Goal: Task Accomplishment & Management: Complete application form

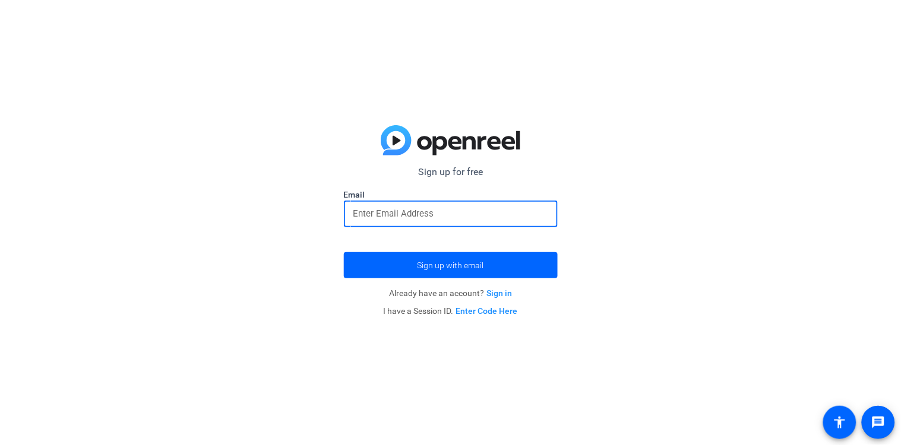
click at [438, 214] on input "email" at bounding box center [450, 214] width 195 height 14
type input "[EMAIL_ADDRESS][DOMAIN_NAME]"
click at [344, 252] on button "Sign up with email" at bounding box center [451, 265] width 214 height 26
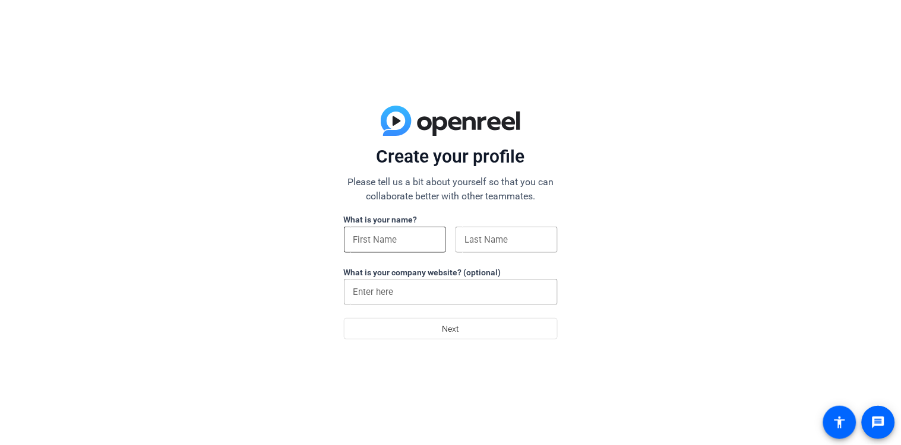
click at [381, 241] on input at bounding box center [394, 240] width 83 height 14
type input "gavin"
click at [527, 242] on input at bounding box center [506, 240] width 83 height 14
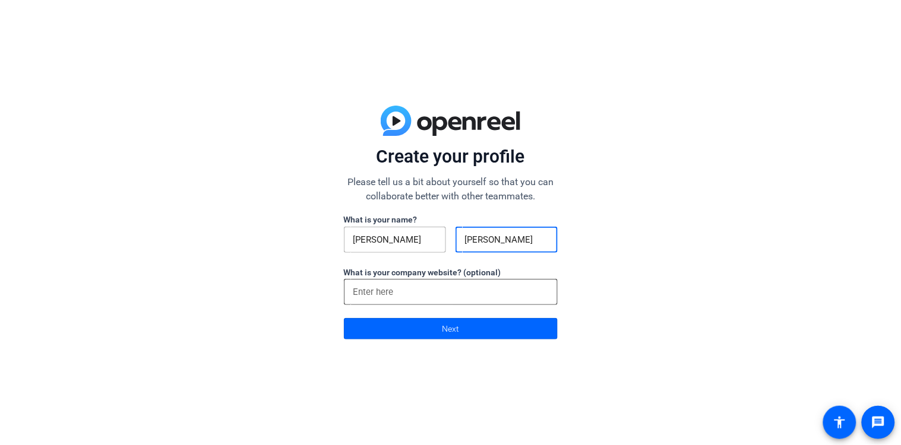
type input "[PERSON_NAME]"
click at [442, 289] on input at bounding box center [450, 292] width 195 height 14
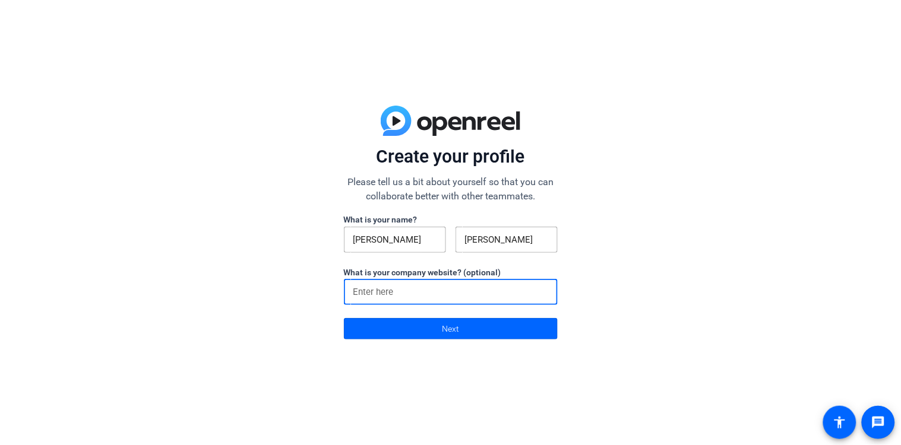
click at [442, 289] on input at bounding box center [450, 292] width 195 height 14
type input "a"
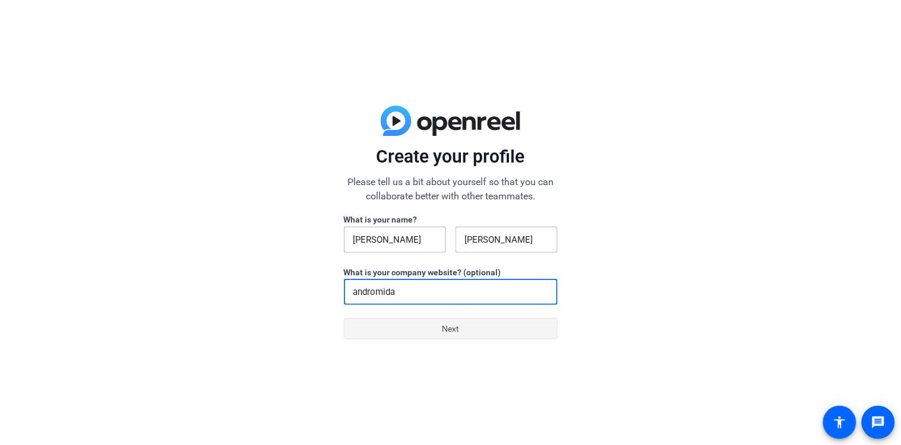
type input "andromida"
click at [463, 332] on span at bounding box center [450, 329] width 213 height 29
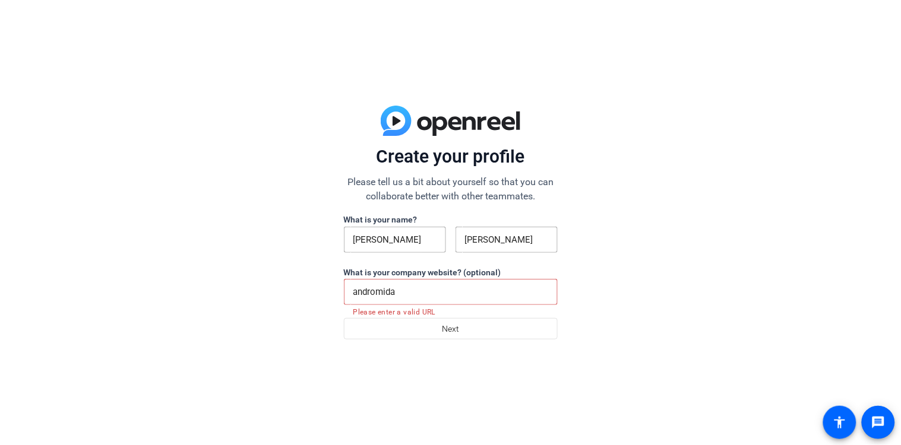
click at [434, 298] on input "andromida" at bounding box center [450, 292] width 195 height 14
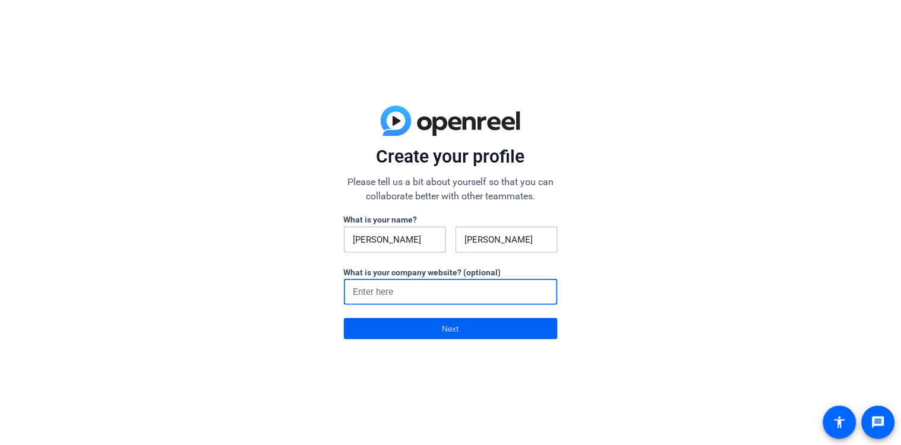
click at [453, 327] on span "Next" at bounding box center [450, 329] width 17 height 23
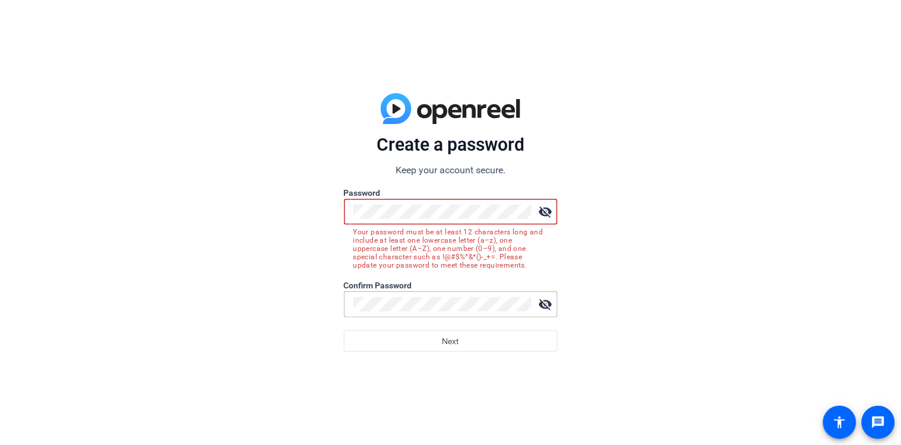
click at [344, 331] on button "Next" at bounding box center [451, 341] width 214 height 21
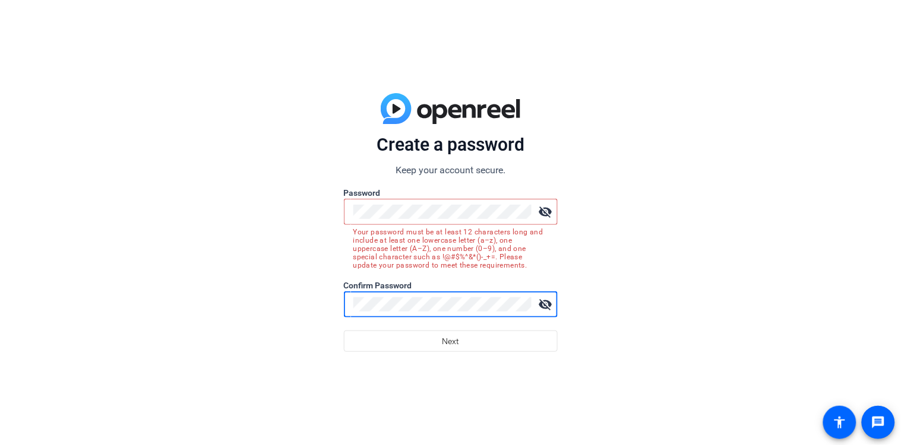
click at [344, 331] on button "Next" at bounding box center [451, 341] width 214 height 21
click at [415, 349] on span at bounding box center [450, 341] width 213 height 29
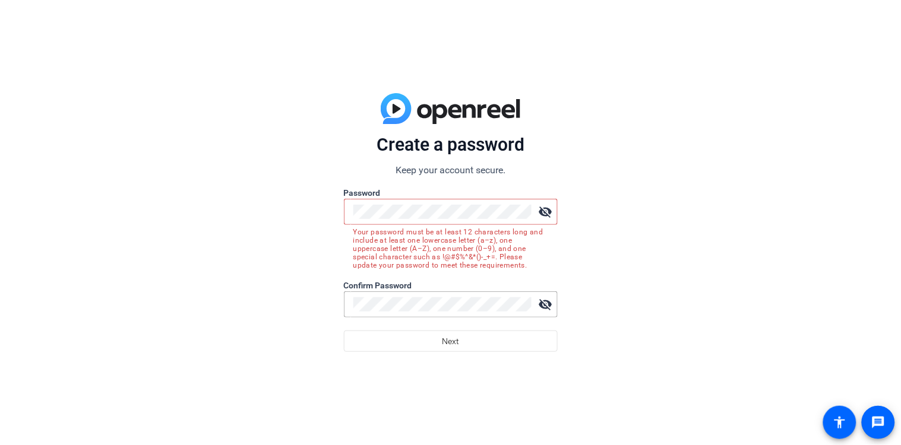
click at [426, 192] on label "Password" at bounding box center [451, 193] width 214 height 12
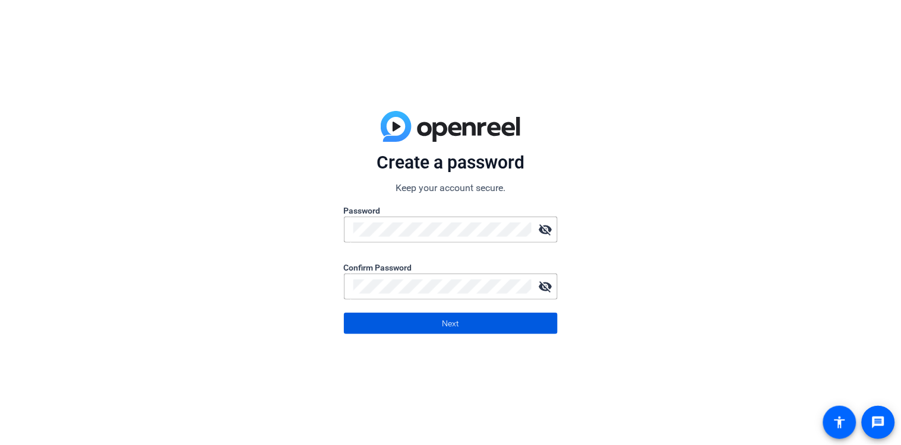
click at [472, 330] on span at bounding box center [450, 323] width 213 height 29
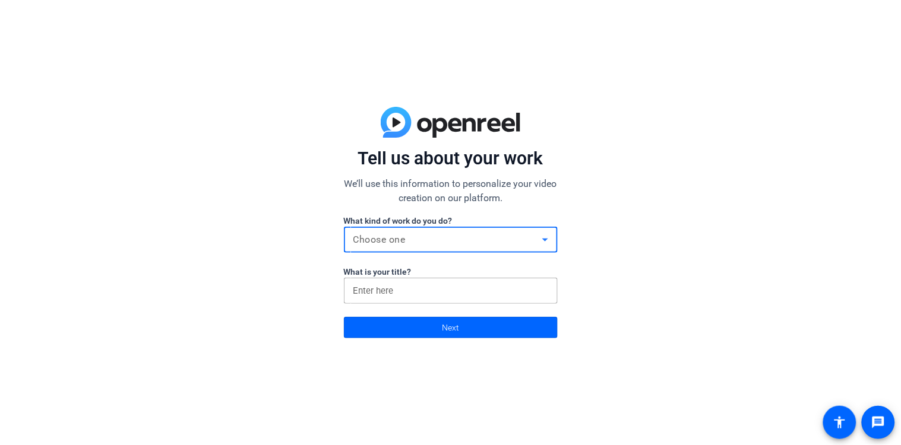
click at [404, 238] on span "Choose one" at bounding box center [379, 239] width 52 height 11
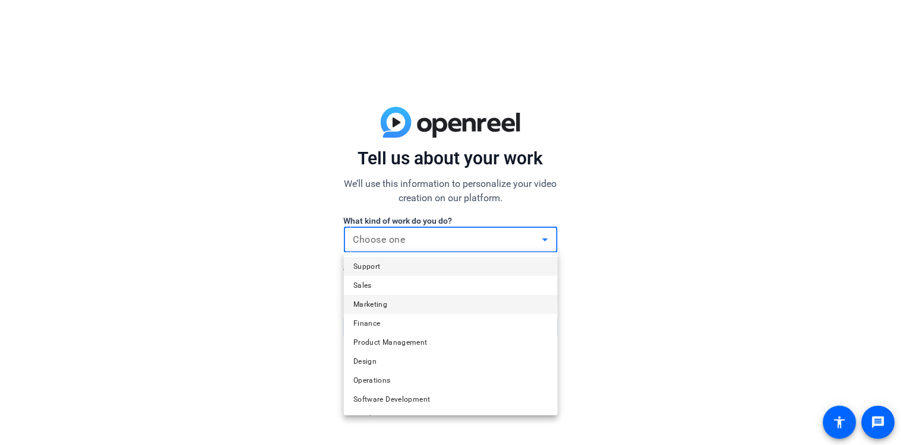
click at [384, 302] on span "Marketing" at bounding box center [370, 305] width 34 height 14
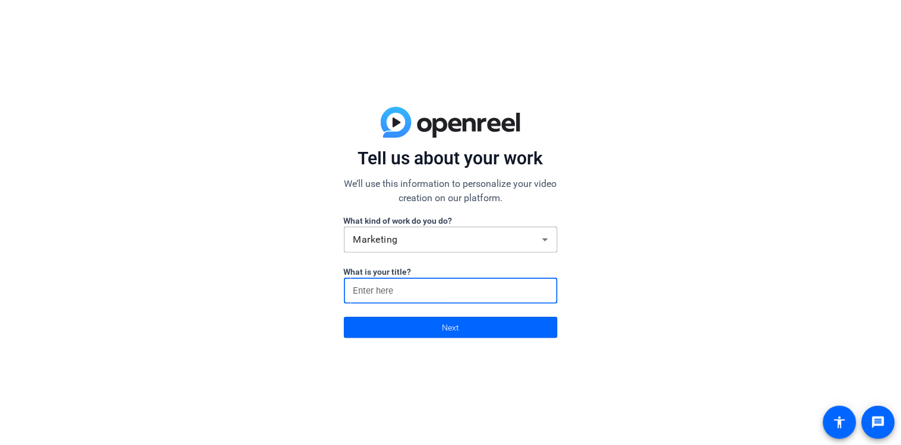
click at [396, 295] on input at bounding box center [450, 291] width 195 height 14
type input "head"
click button "Next" at bounding box center [451, 327] width 214 height 21
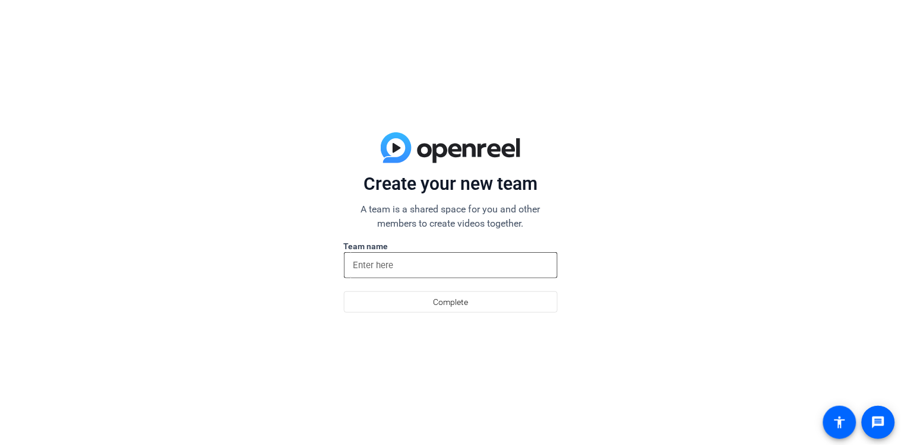
click at [392, 258] on input at bounding box center [450, 265] width 195 height 14
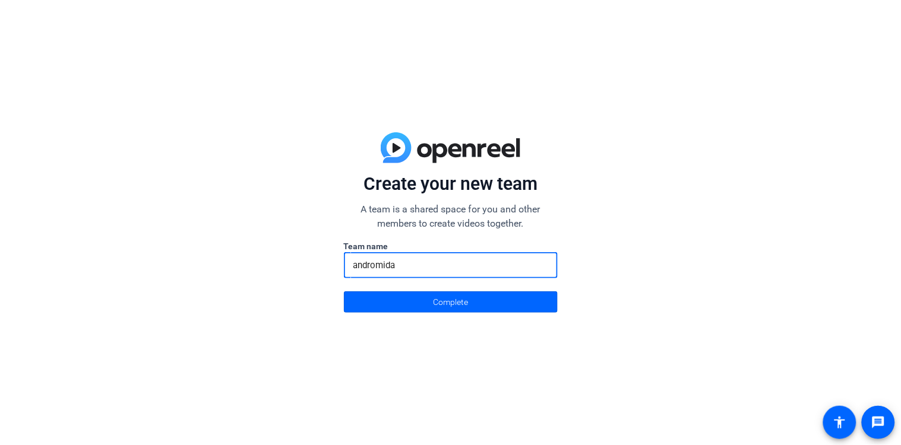
type input "andromida"
click at [344, 292] on button "Complete" at bounding box center [451, 302] width 214 height 21
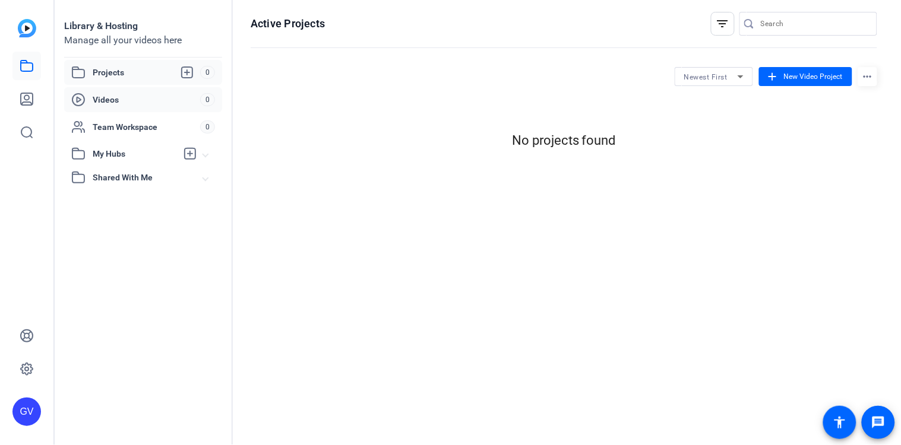
click at [191, 101] on span "Videos" at bounding box center [146, 100] width 107 height 12
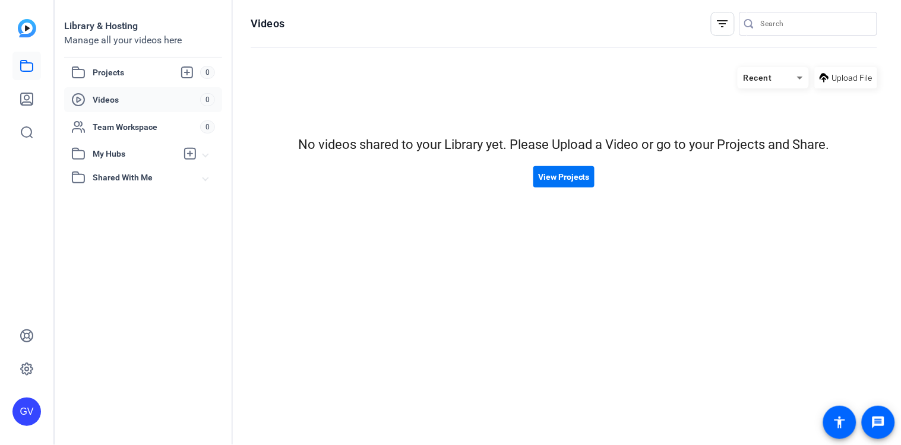
click at [549, 179] on span "View Projects" at bounding box center [564, 177] width 52 height 12
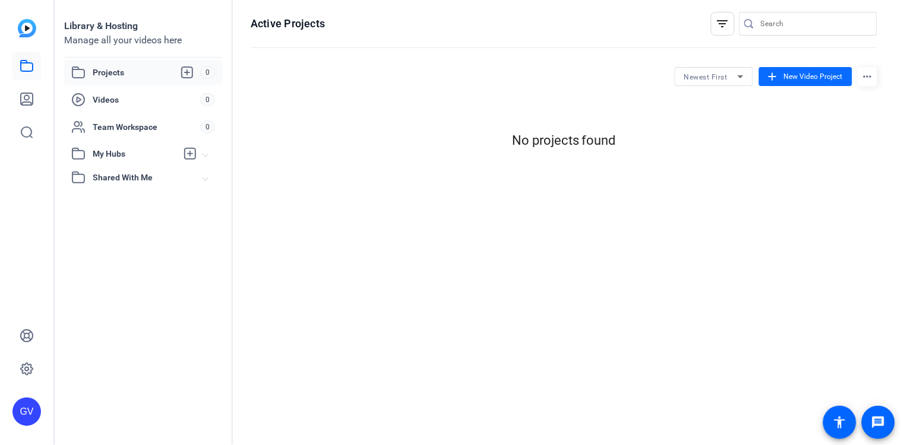
click at [789, 75] on span "New Video Project" at bounding box center [813, 76] width 59 height 11
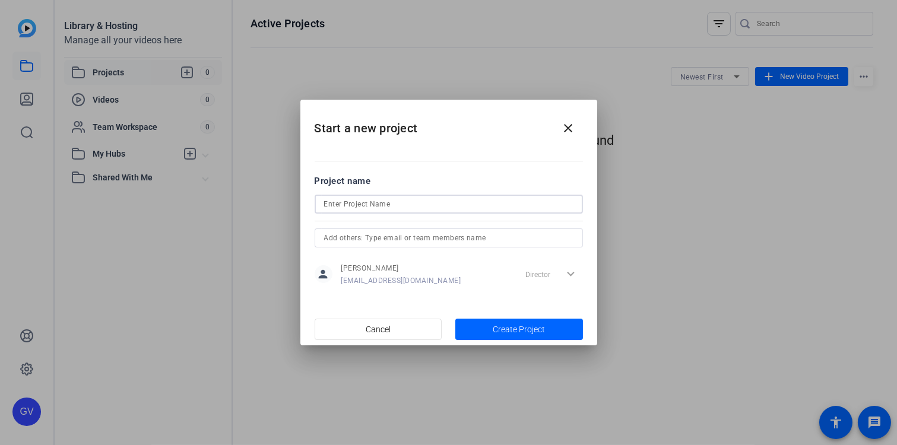
click at [422, 207] on input at bounding box center [448, 204] width 249 height 14
type input "mike"
click at [520, 330] on span "Create Project" at bounding box center [519, 330] width 52 height 12
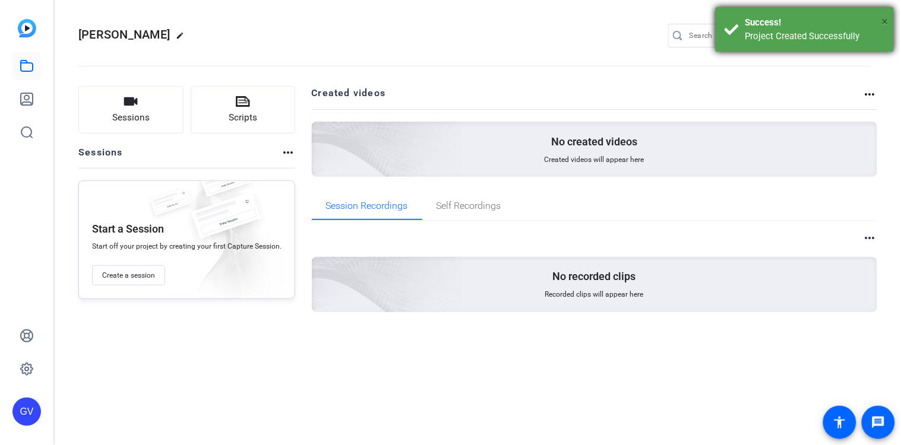
click at [885, 20] on span "×" at bounding box center [885, 21] width 7 height 14
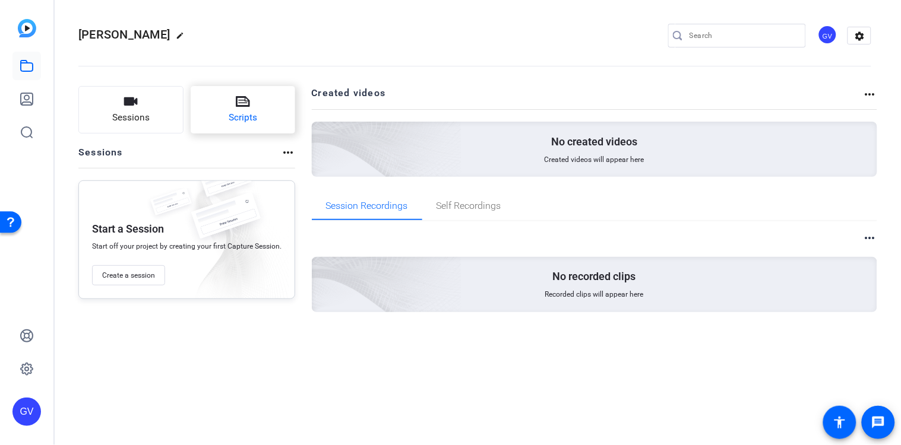
click at [263, 95] on button "Scripts" at bounding box center [243, 110] width 105 height 48
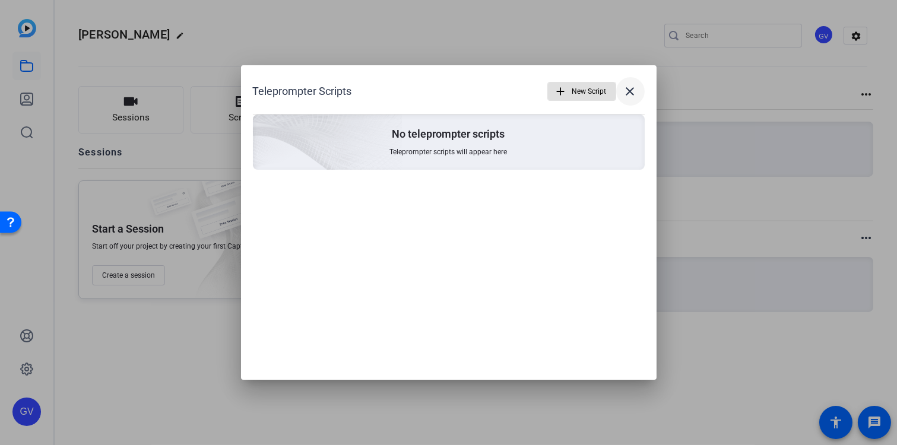
click at [640, 84] on span at bounding box center [630, 91] width 29 height 29
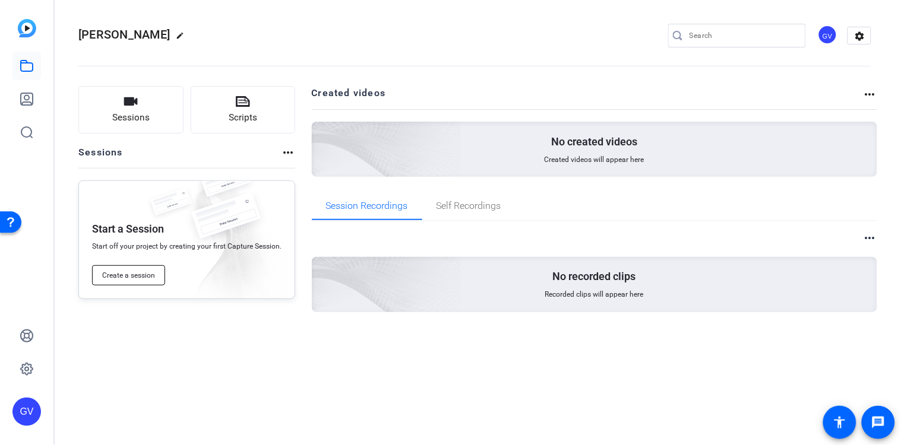
click at [132, 280] on span "Create a session" at bounding box center [128, 276] width 53 height 10
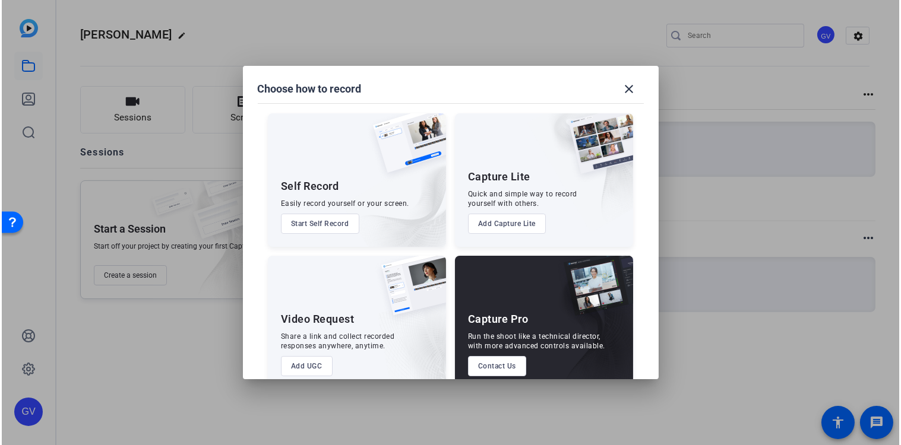
scroll to position [1, 0]
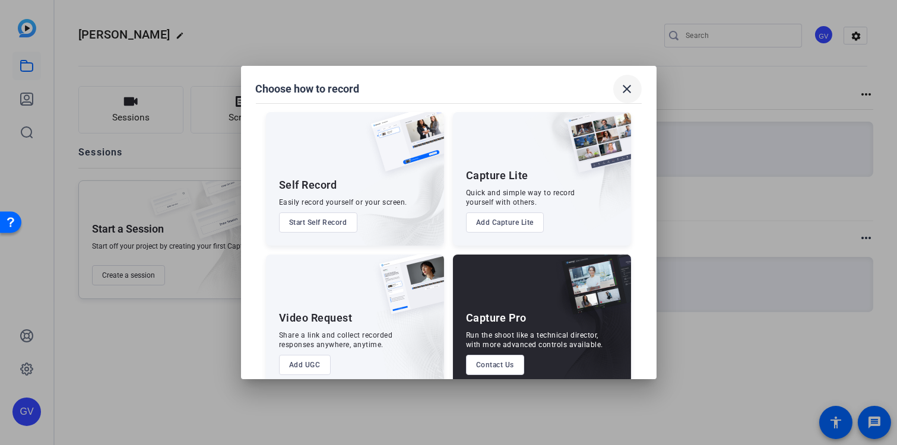
click at [627, 90] on mat-icon "close" at bounding box center [628, 89] width 14 height 14
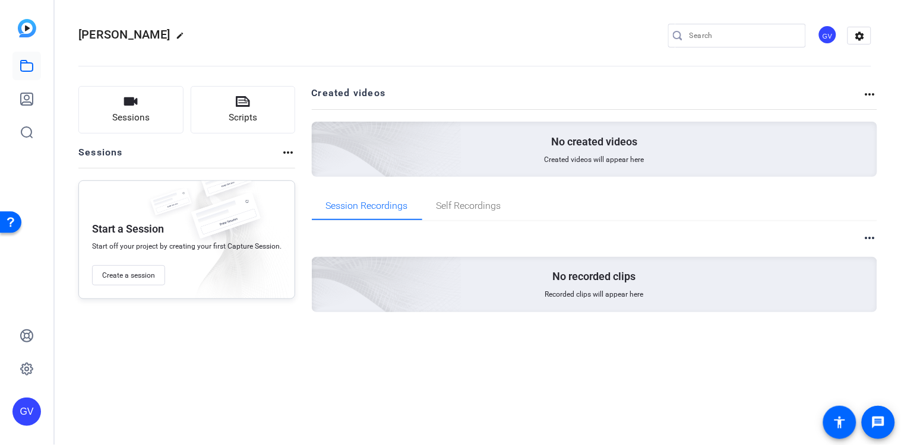
click at [578, 148] on p "No created videos" at bounding box center [594, 142] width 86 height 14
click at [460, 204] on span "Self Recordings" at bounding box center [468, 206] width 65 height 10
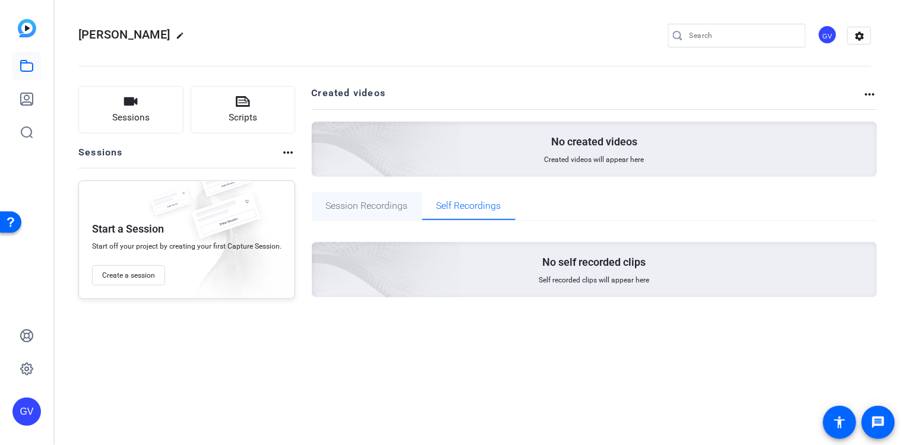
click at [346, 205] on span "Session Recordings" at bounding box center [367, 206] width 82 height 10
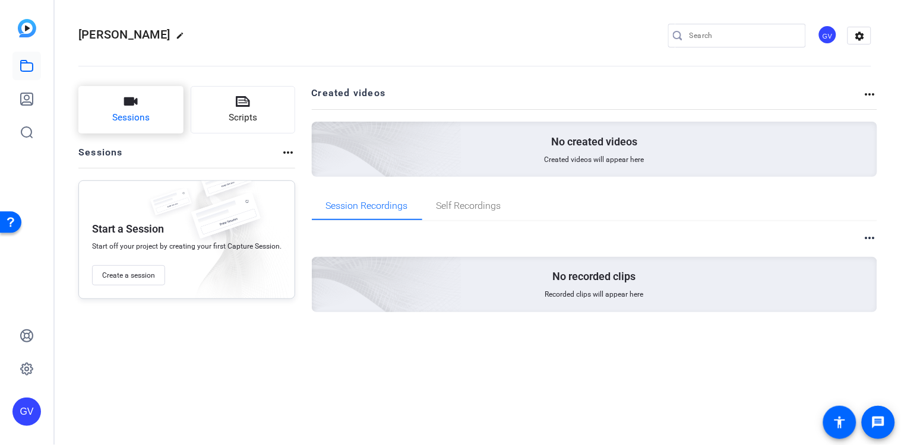
click at [138, 97] on button "Sessions" at bounding box center [130, 110] width 105 height 48
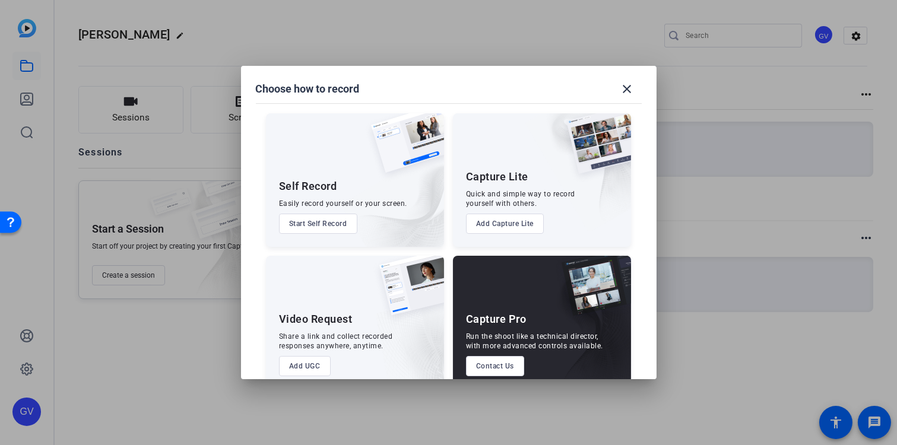
click at [309, 226] on button "Start Self Record" at bounding box center [318, 224] width 78 height 20
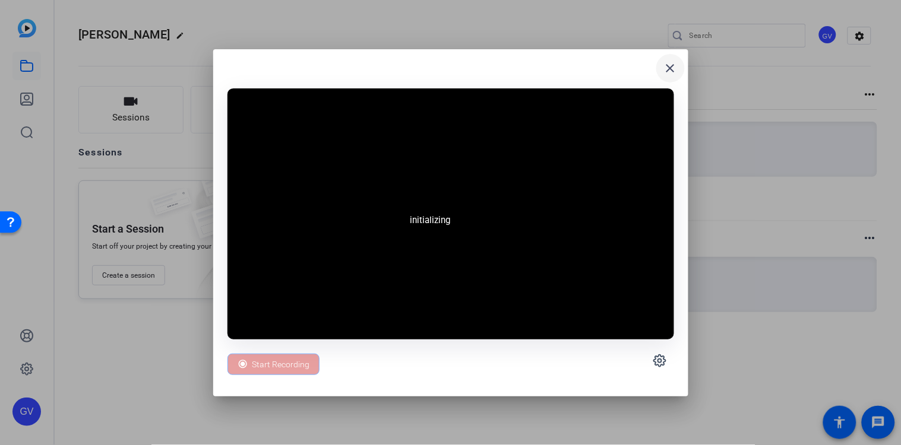
click at [672, 64] on mat-icon "close" at bounding box center [670, 68] width 14 height 14
